Goal: Find specific page/section: Find specific page/section

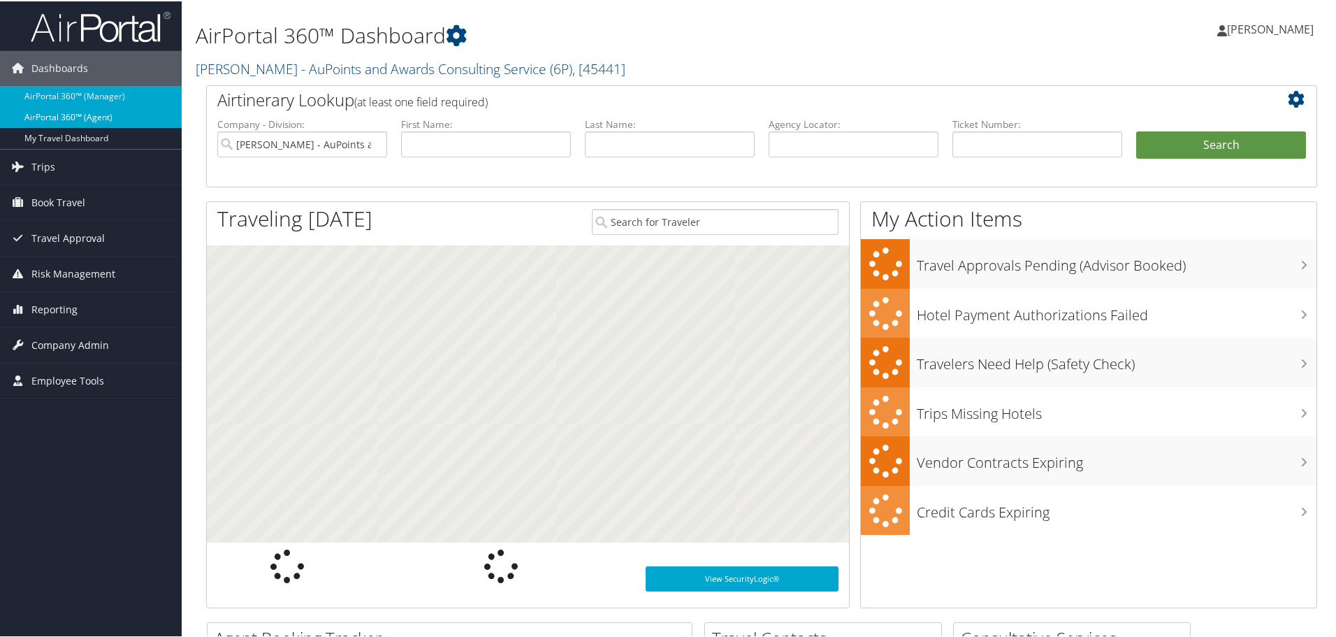
click at [50, 115] on link "AirPortal 360™ (Agent)" at bounding box center [91, 116] width 182 height 21
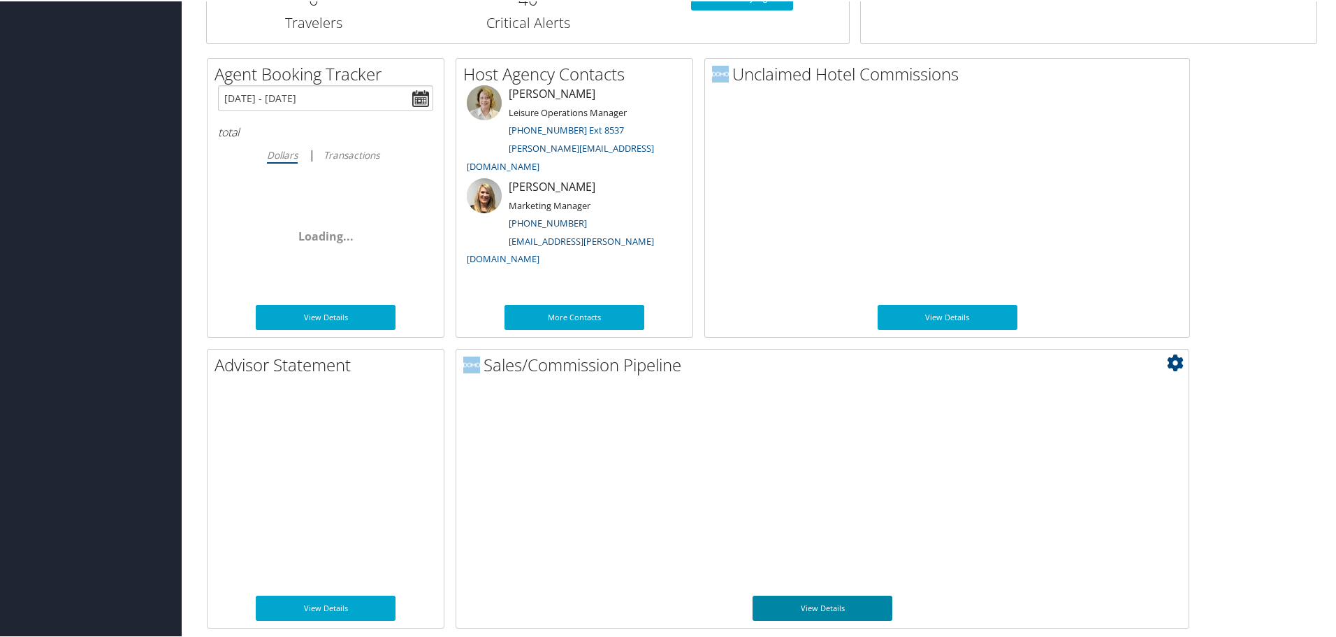
scroll to position [681, 0]
click at [833, 599] on link "View Details" at bounding box center [823, 605] width 140 height 25
